Goal: Task Accomplishment & Management: Manage account settings

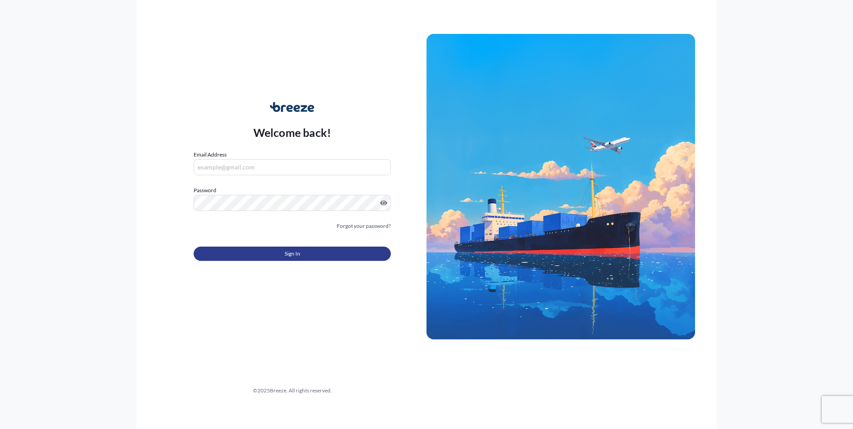
type input "[EMAIL_ADDRESS][DOMAIN_NAME]"
click at [239, 251] on button "Sign In" at bounding box center [292, 254] width 197 height 14
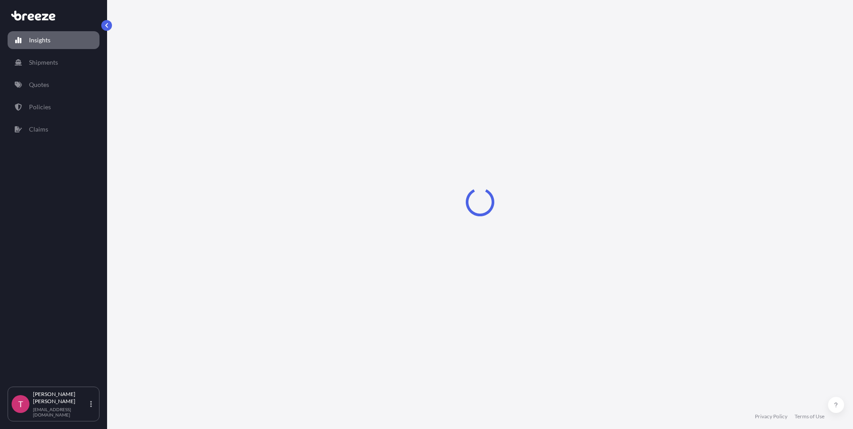
select select "2025"
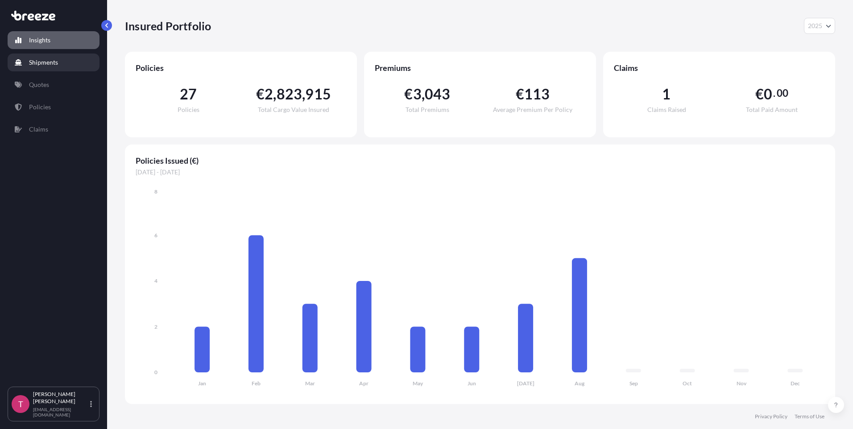
click at [44, 59] on p "Shipments" at bounding box center [43, 62] width 29 height 9
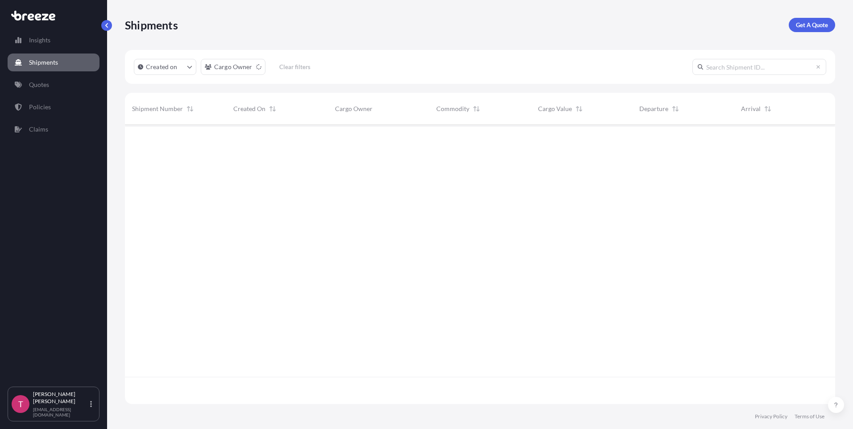
scroll to position [305, 703]
click at [42, 110] on p "Policies" at bounding box center [40, 107] width 22 height 9
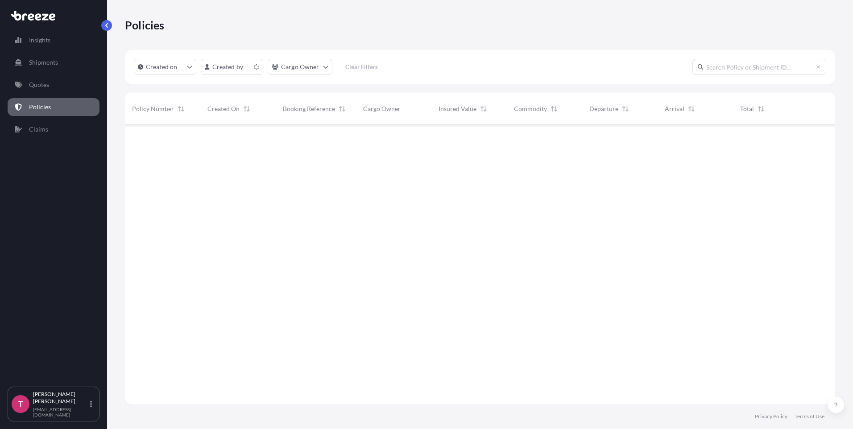
scroll to position [277, 703]
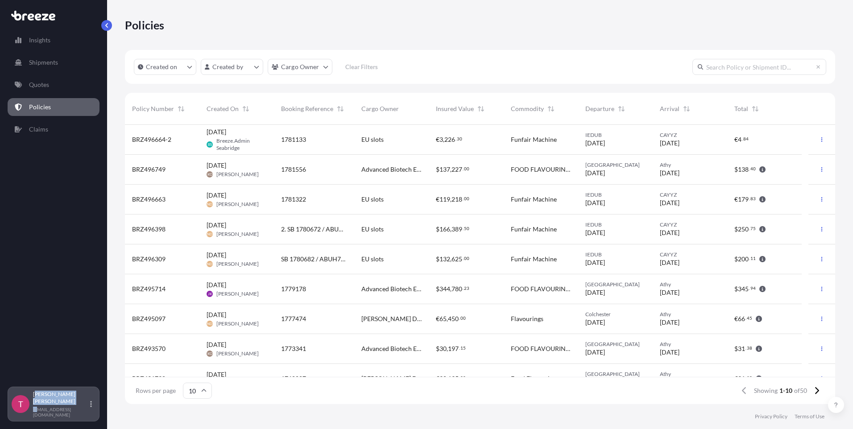
click at [36, 410] on div "[PERSON_NAME] [EMAIL_ADDRESS][DOMAIN_NAME]" at bounding box center [64, 404] width 62 height 27
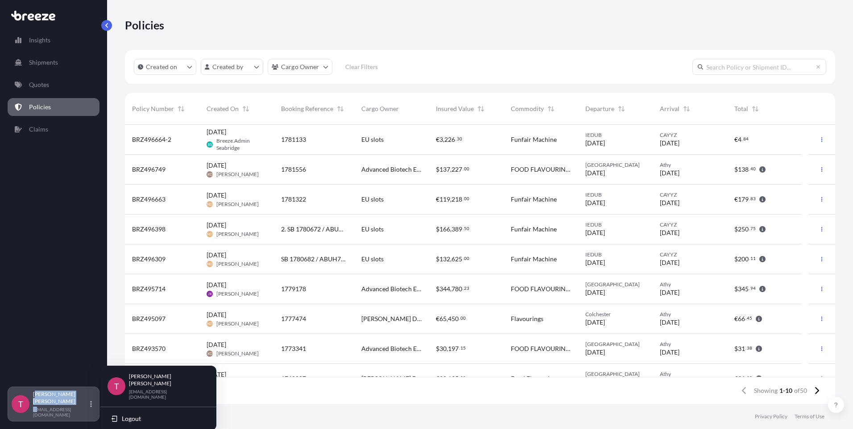
click at [138, 417] on button "Logout" at bounding box center [158, 419] width 109 height 16
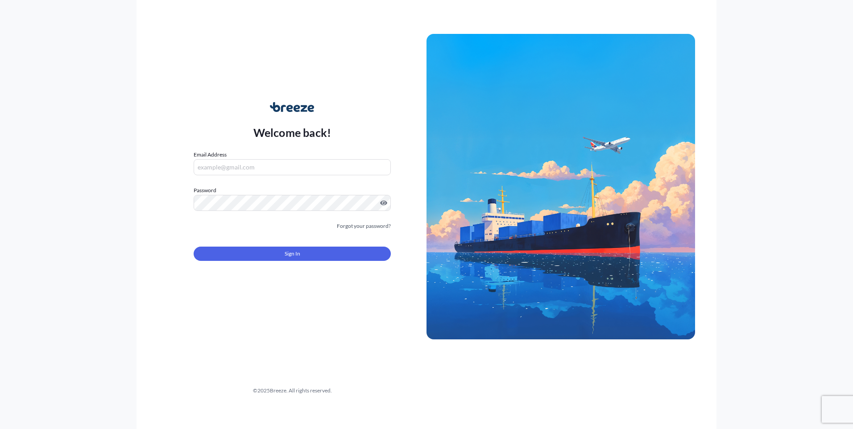
type input "[EMAIL_ADDRESS][DOMAIN_NAME]"
